Goal: Transaction & Acquisition: Purchase product/service

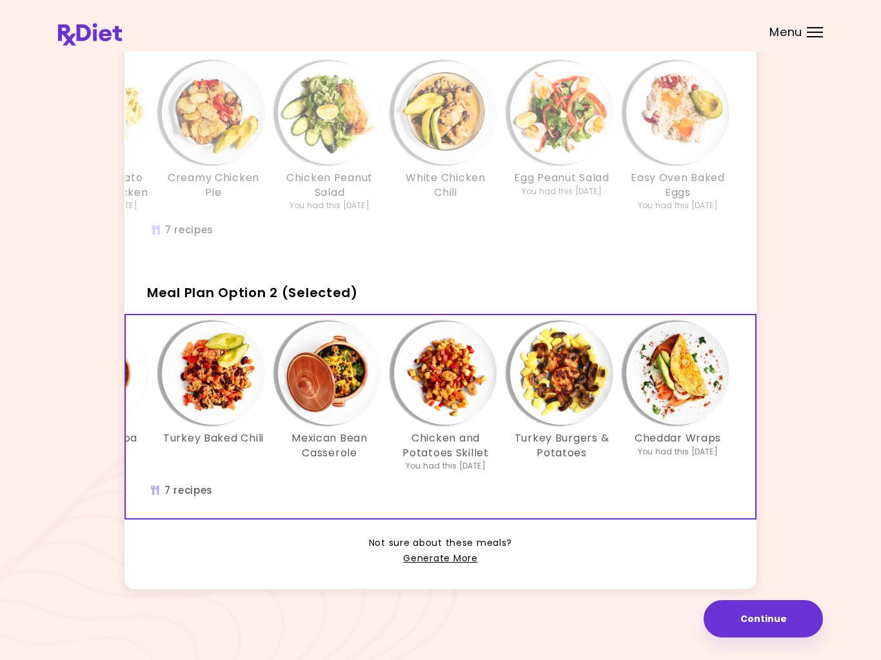
scroll to position [0, 222]
click at [457, 375] on img "Info - Chicken and Potatoes Skillet - Meal Plan Option 2 (Selected)" at bounding box center [445, 373] width 103 height 103
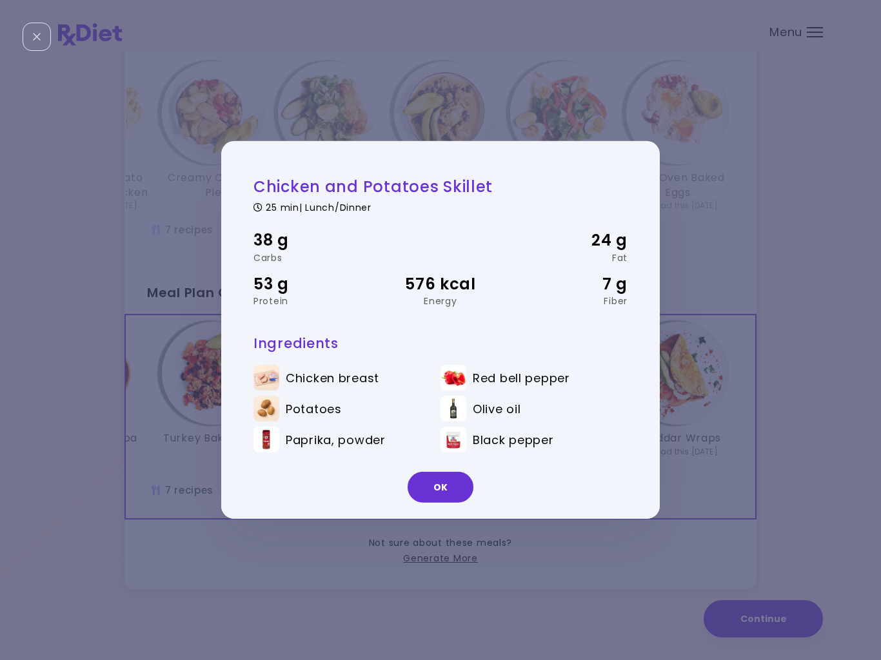
click at [442, 491] on button "OK" at bounding box center [440, 487] width 66 height 31
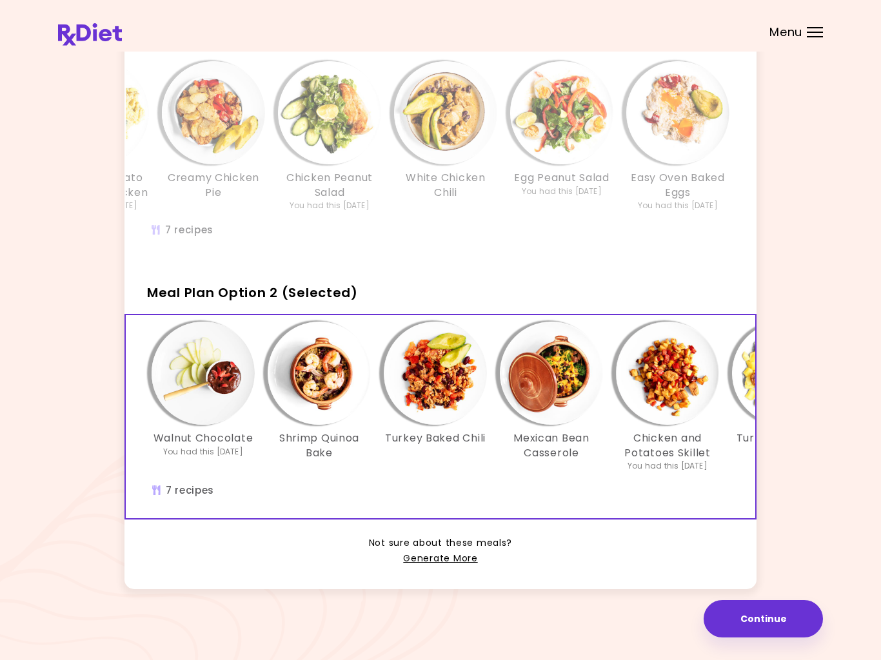
scroll to position [0, 0]
click at [451, 558] on link "Generate More" at bounding box center [440, 558] width 74 height 15
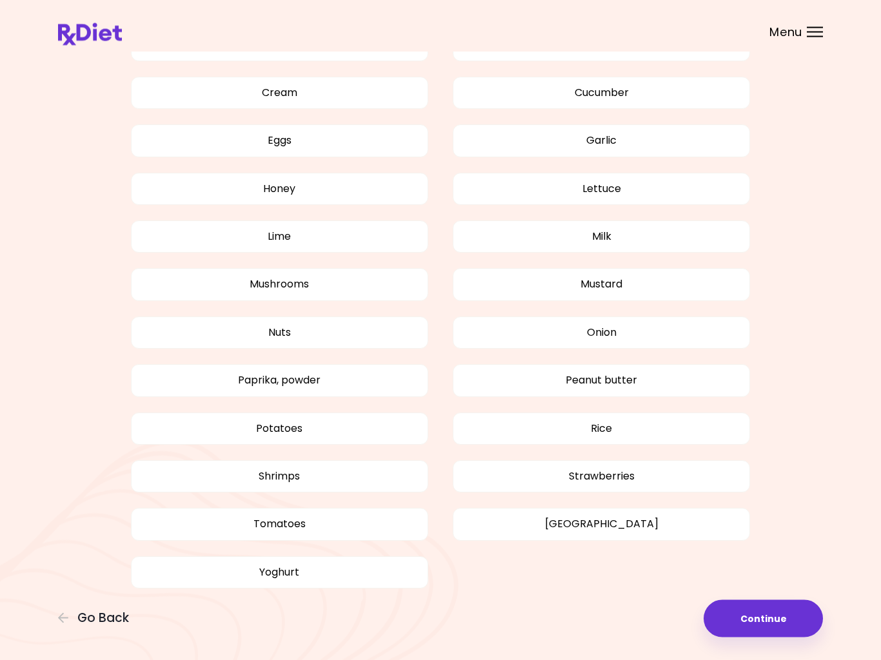
scroll to position [956, 0]
click at [772, 619] on button "Continue" at bounding box center [762, 618] width 119 height 37
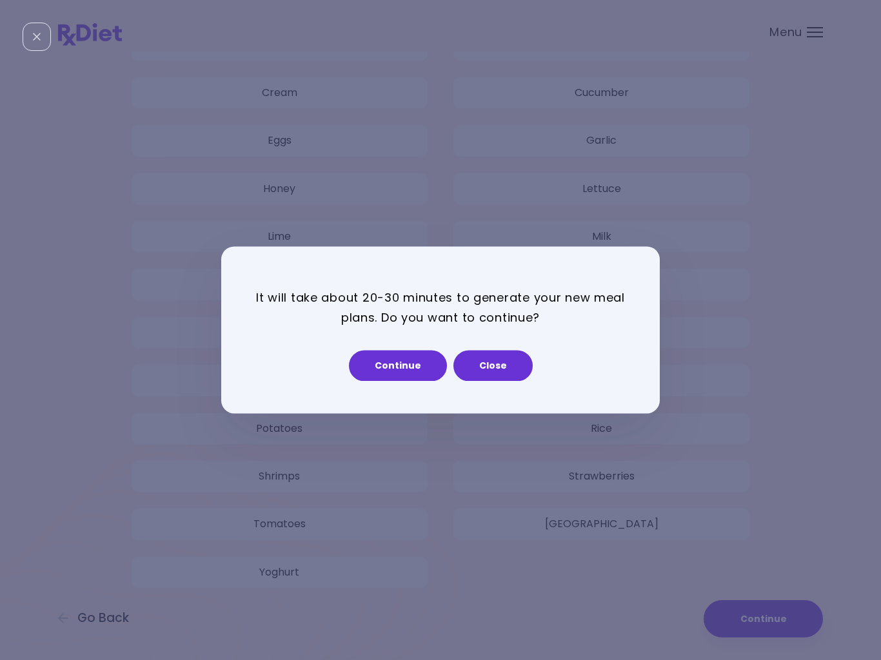
click at [783, 616] on div "It will take about 20-30 minutes to generate your new meal plans. Do you want t…" at bounding box center [440, 330] width 881 height 660
click at [411, 359] on button "Continue" at bounding box center [398, 366] width 98 height 31
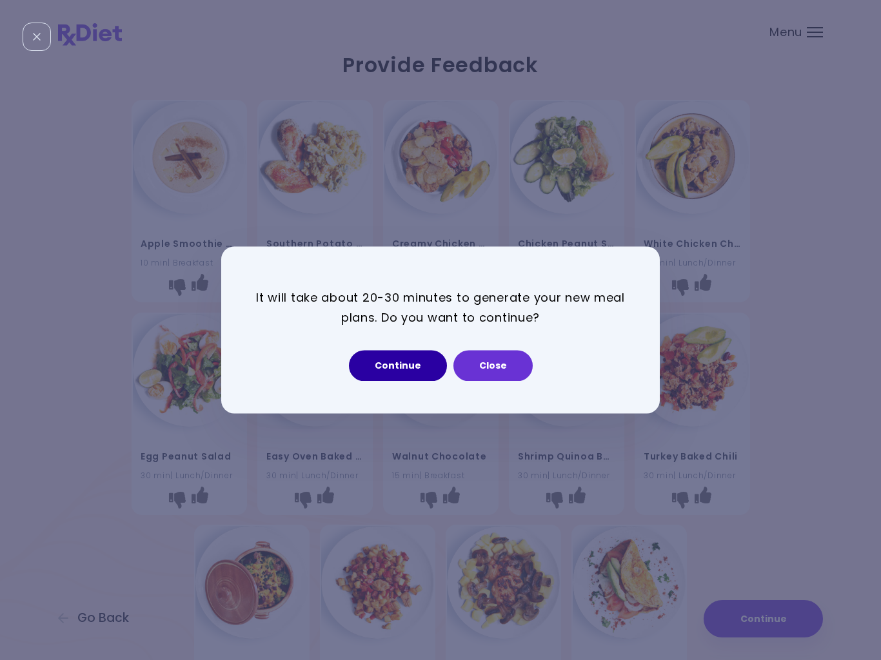
select select "*"
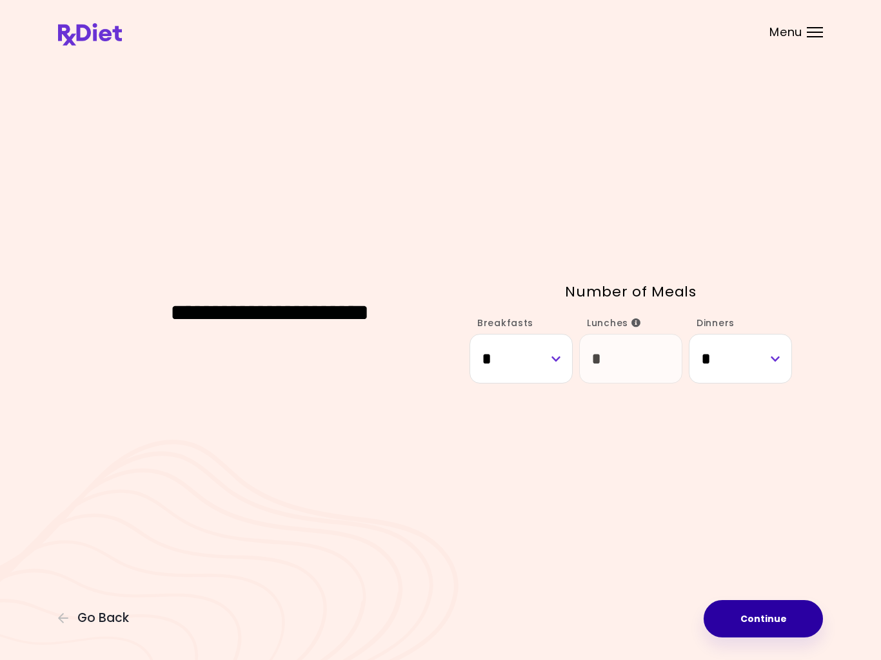
click at [774, 613] on button "Continue" at bounding box center [762, 618] width 119 height 37
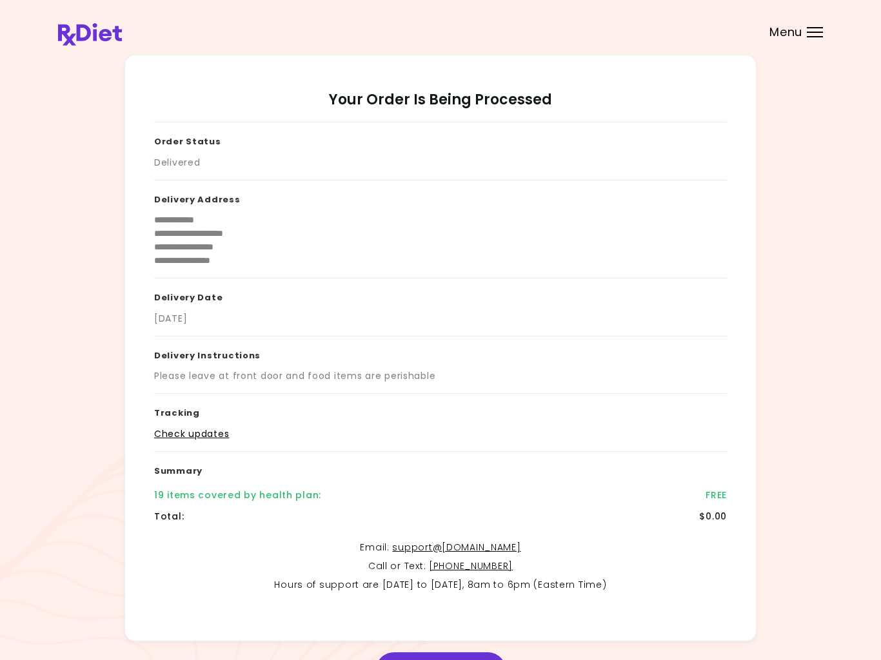
click at [216, 352] on h3 "Delivery Instructions" at bounding box center [440, 353] width 572 height 34
click at [427, 373] on div "Please leave at front door and food items are perishable" at bounding box center [294, 376] width 281 height 14
click at [811, 23] on header at bounding box center [440, 26] width 881 height 52
click at [815, 37] on div at bounding box center [814, 36] width 16 height 1
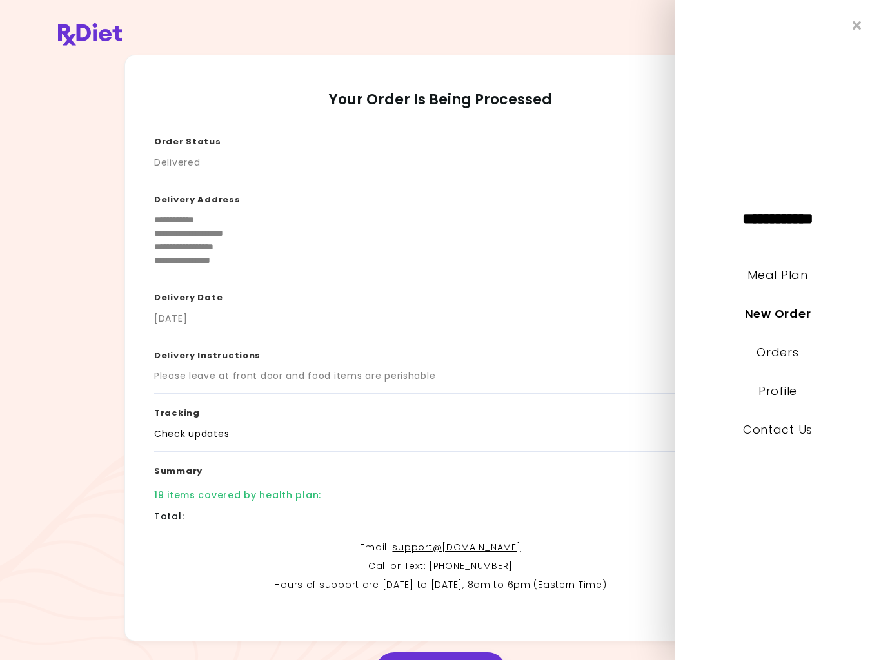
click at [790, 278] on link "Meal Plan" at bounding box center [777, 275] width 60 height 16
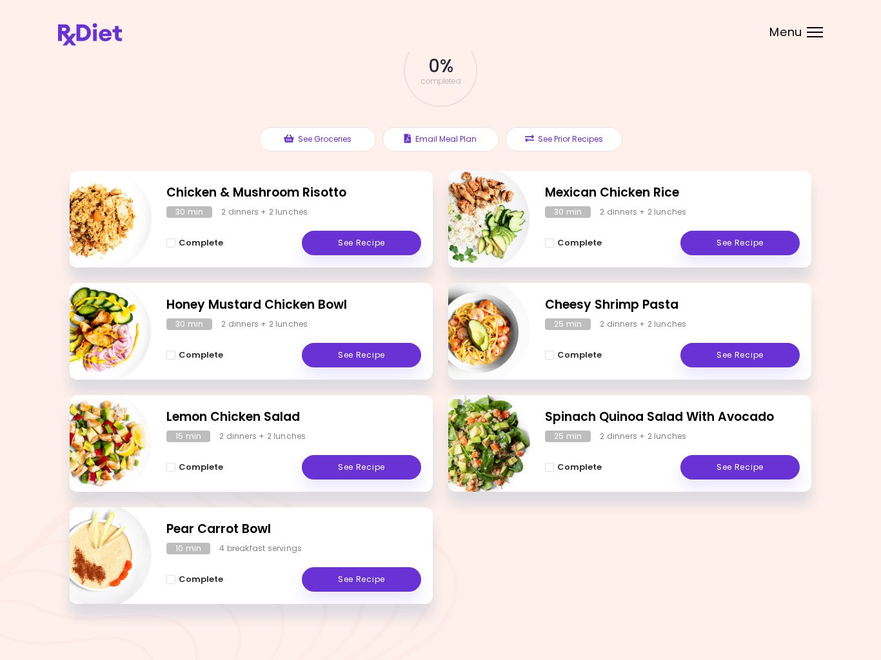
scroll to position [99, 0]
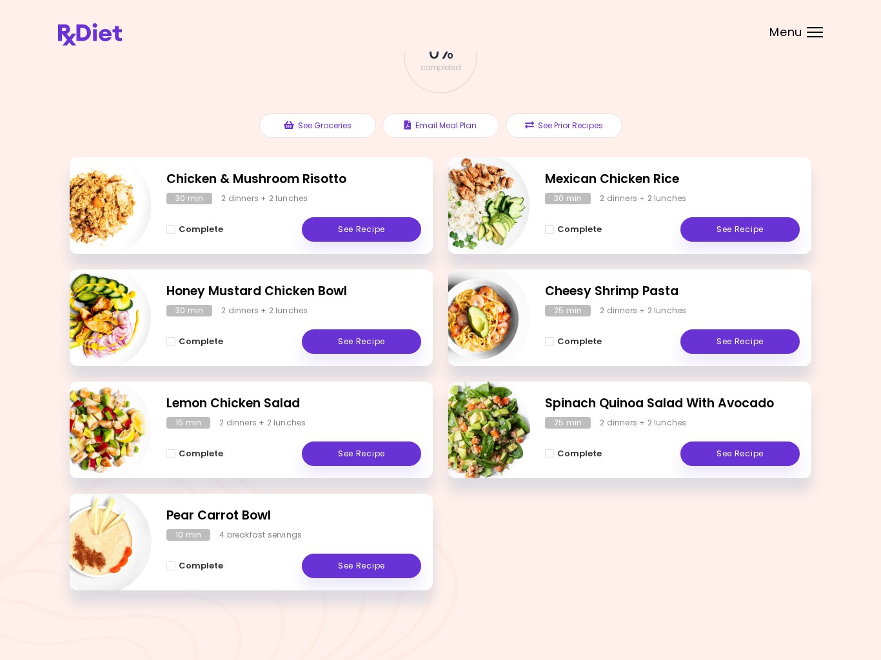
click at [759, 240] on link "See Recipe" at bounding box center [739, 229] width 119 height 24
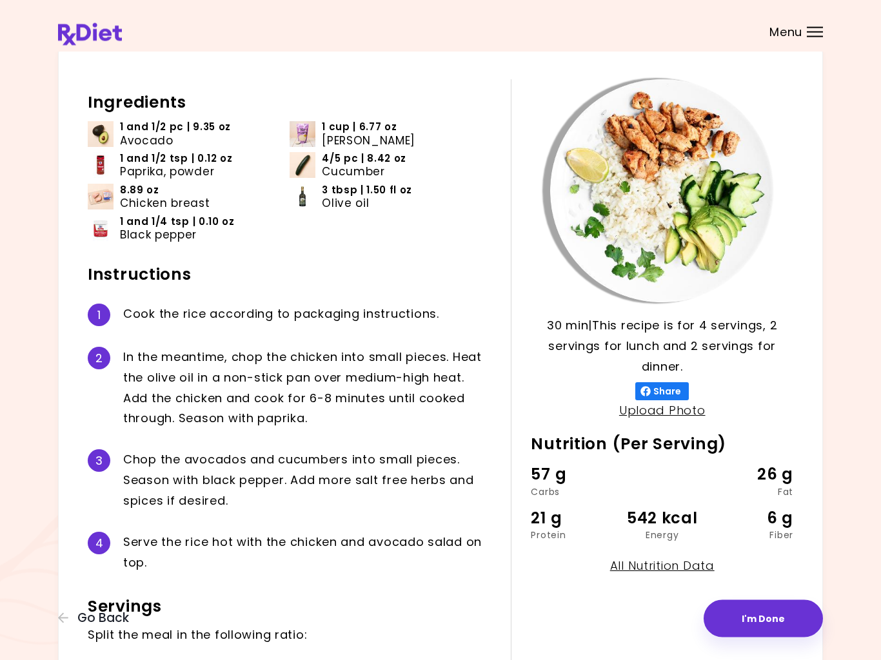
scroll to position [52, 0]
